Goal: Navigation & Orientation: Find specific page/section

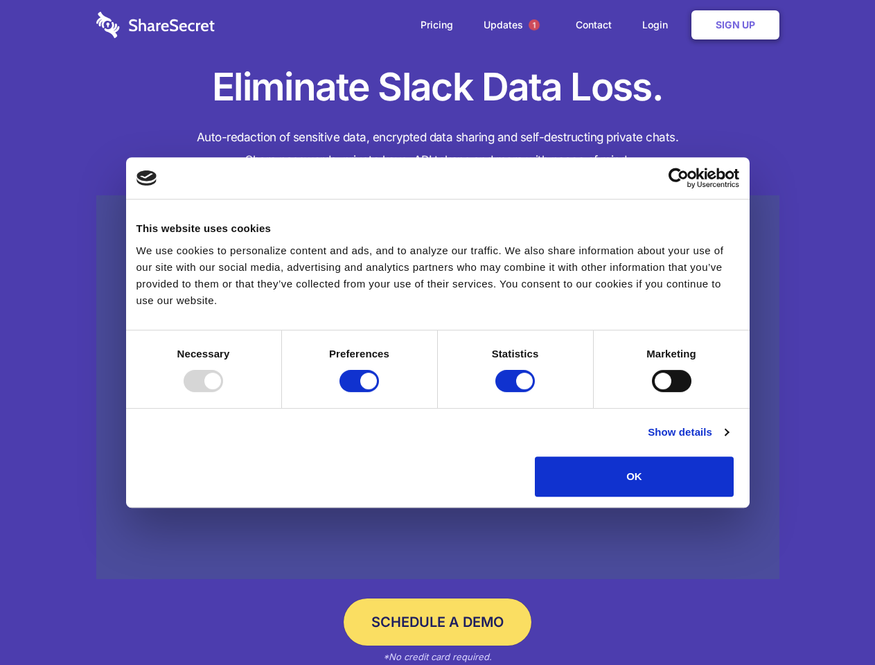
click at [223, 392] on div at bounding box center [203, 381] width 39 height 22
click at [379, 392] on input "Preferences" at bounding box center [358, 381] width 39 height 22
checkbox input "false"
click at [517, 392] on input "Statistics" at bounding box center [514, 381] width 39 height 22
checkbox input "false"
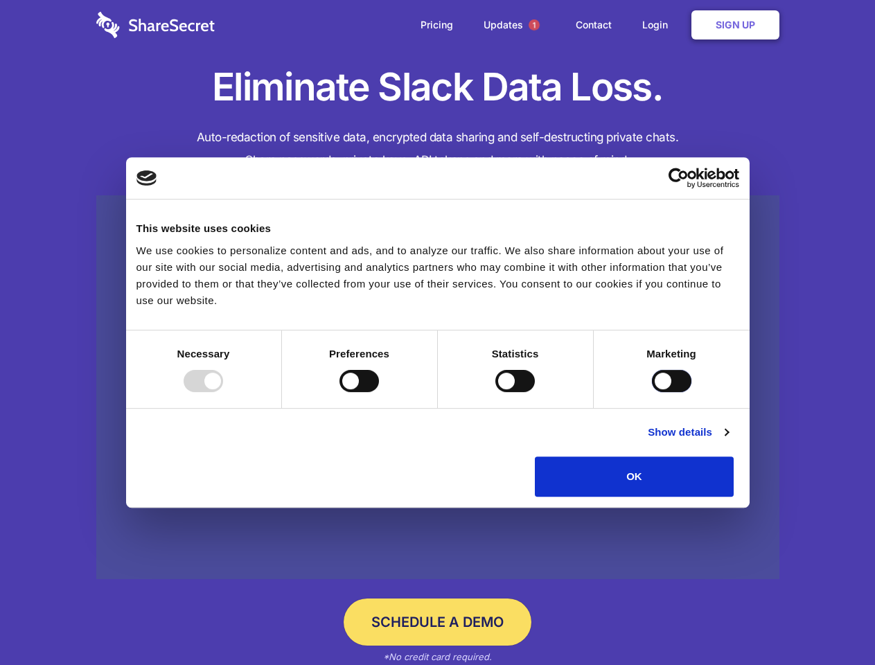
click at [652, 392] on input "Marketing" at bounding box center [671, 381] width 39 height 22
checkbox input "true"
click at [728, 441] on link "Show details" at bounding box center [688, 432] width 80 height 17
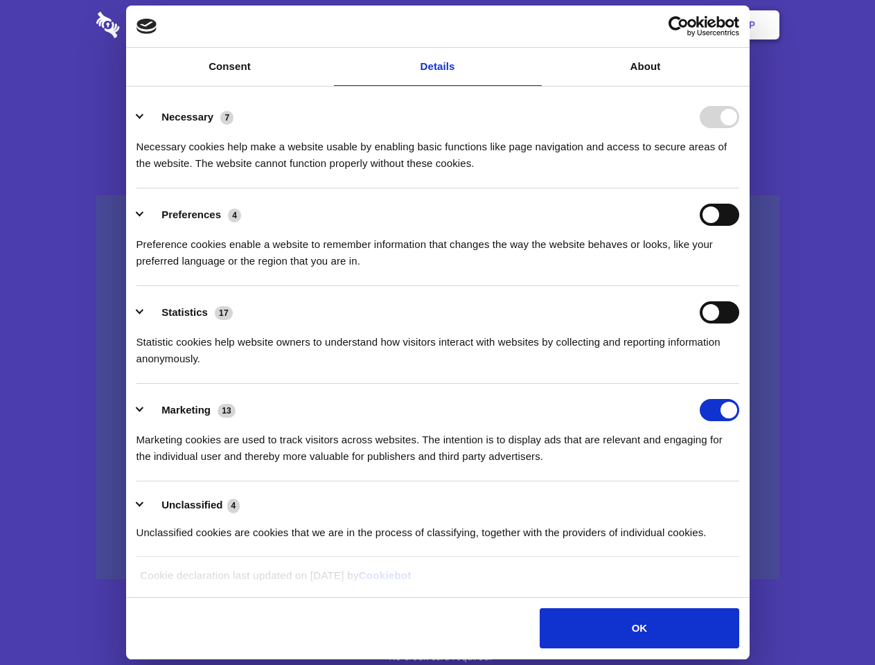
click at [739, 188] on li "Necessary 7 Necessary cookies help make a website usable by enabling basic func…" at bounding box center [437, 140] width 603 height 98
click at [533, 25] on span "1" at bounding box center [534, 24] width 11 height 11
